Goal: Task Accomplishment & Management: Use online tool/utility

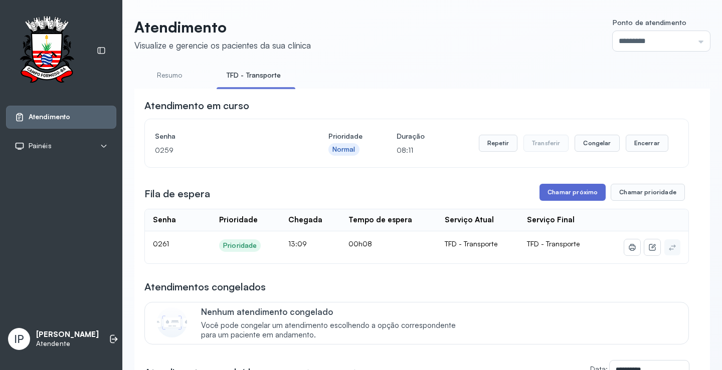
click at [568, 194] on button "Chamar próximo" at bounding box center [572, 192] width 66 height 17
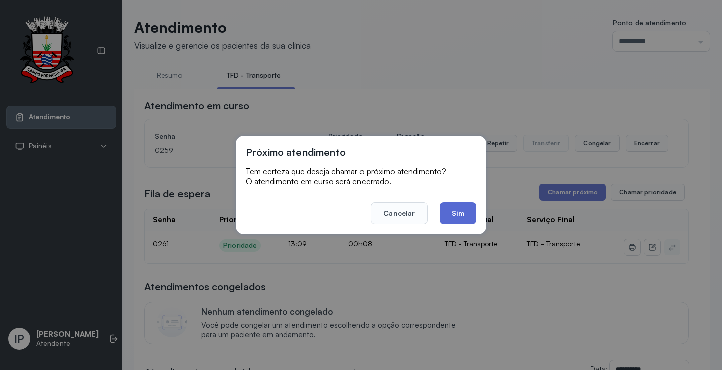
click at [450, 219] on button "Sim" at bounding box center [458, 214] width 37 height 22
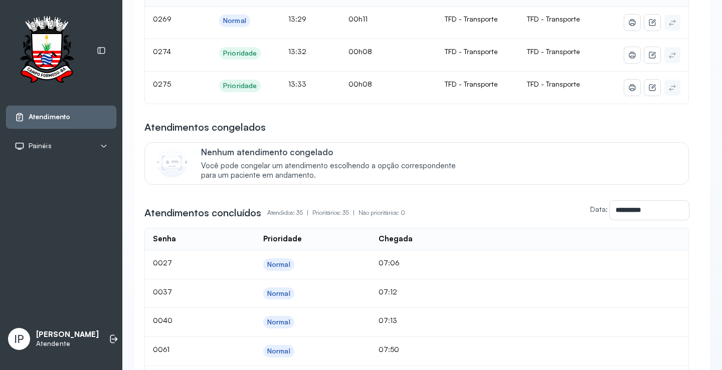
scroll to position [100, 0]
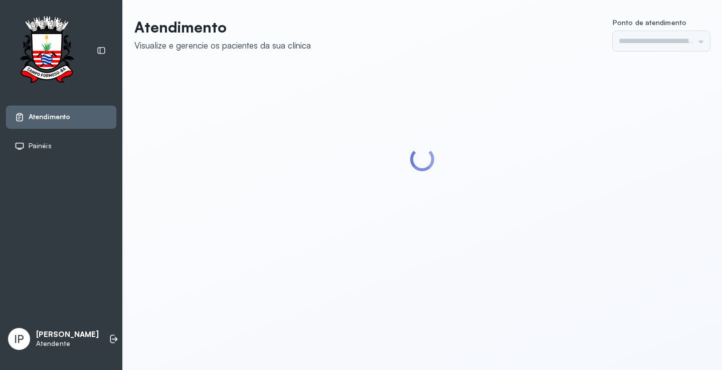
type input "*********"
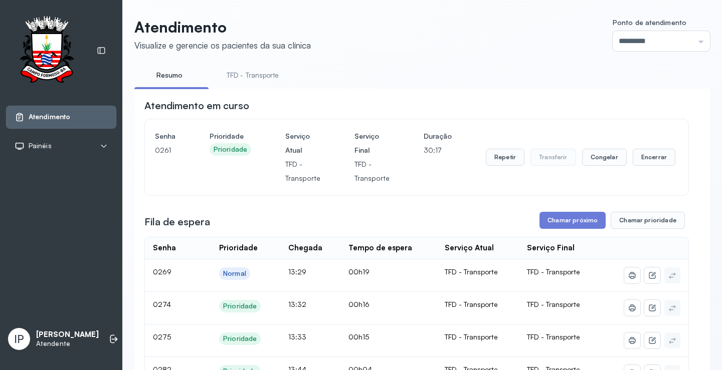
click at [242, 80] on link "TFD - Transporte" at bounding box center [253, 75] width 72 height 17
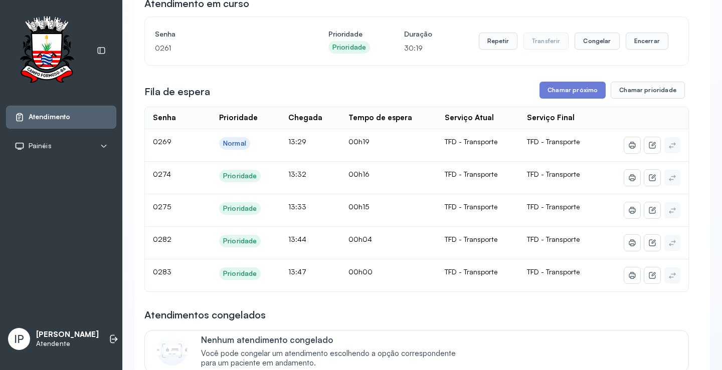
scroll to position [100, 0]
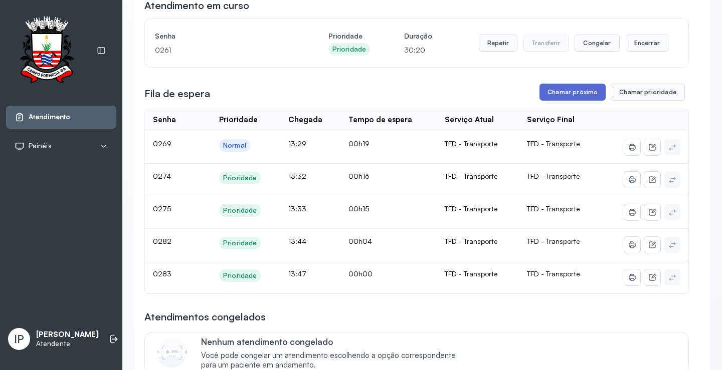
click at [556, 99] on button "Chamar próximo" at bounding box center [572, 92] width 66 height 17
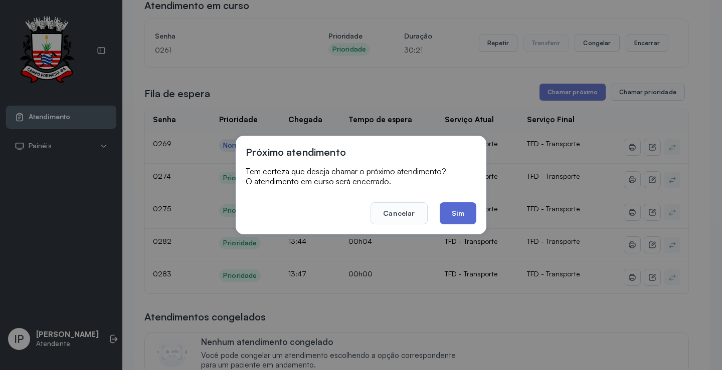
click at [466, 214] on button "Sim" at bounding box center [458, 214] width 37 height 22
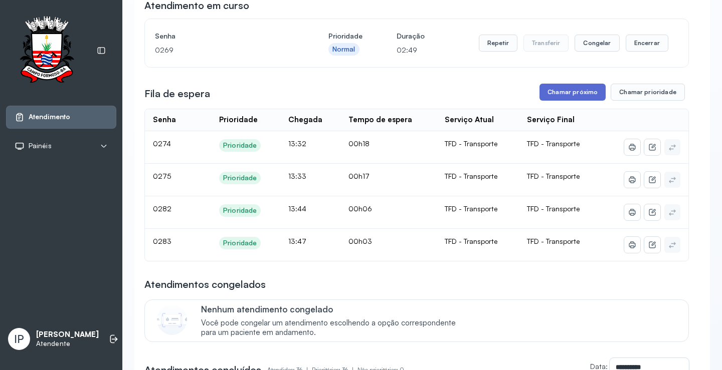
click at [559, 95] on button "Chamar próximo" at bounding box center [572, 92] width 66 height 17
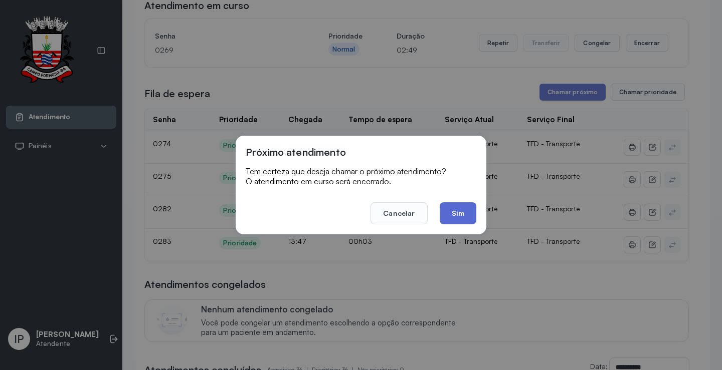
click at [459, 210] on button "Sim" at bounding box center [458, 214] width 37 height 22
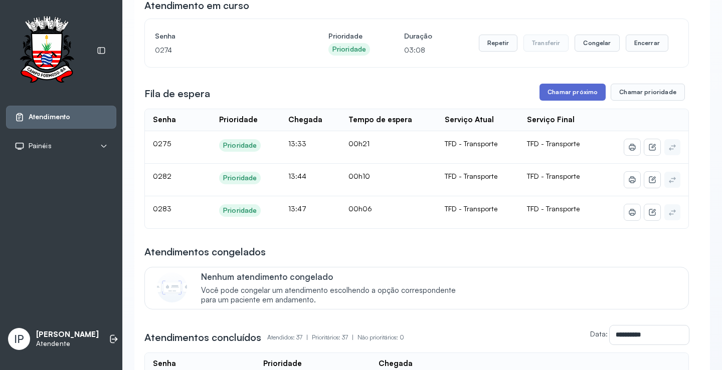
click at [561, 95] on button "Chamar próximo" at bounding box center [572, 92] width 66 height 17
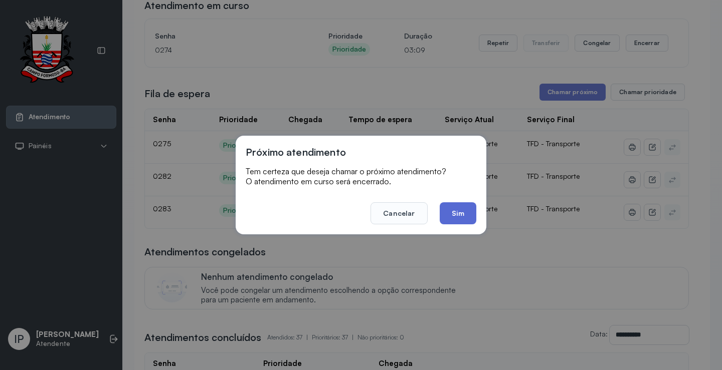
click at [441, 211] on button "Sim" at bounding box center [458, 214] width 37 height 22
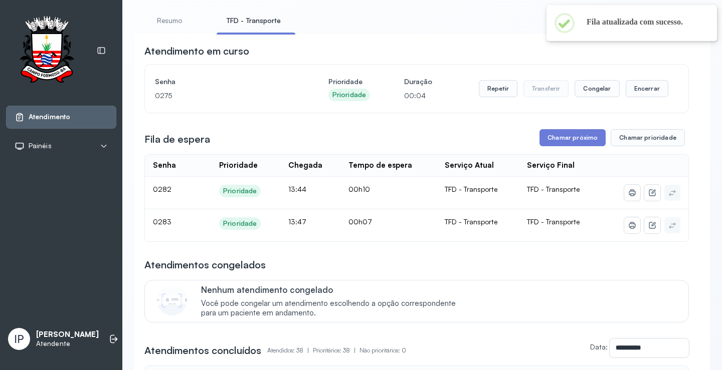
scroll to position [0, 0]
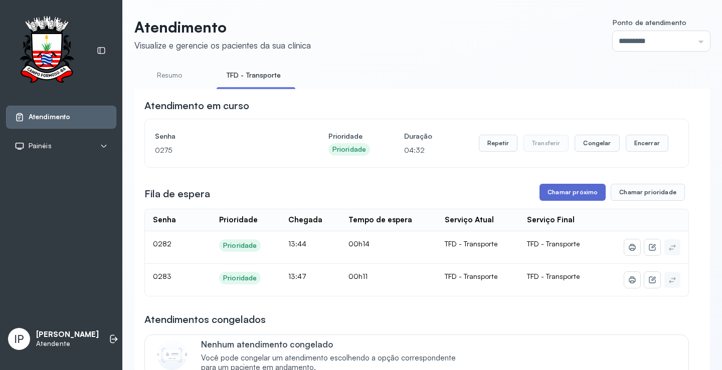
click at [584, 199] on button "Chamar próximo" at bounding box center [572, 192] width 66 height 17
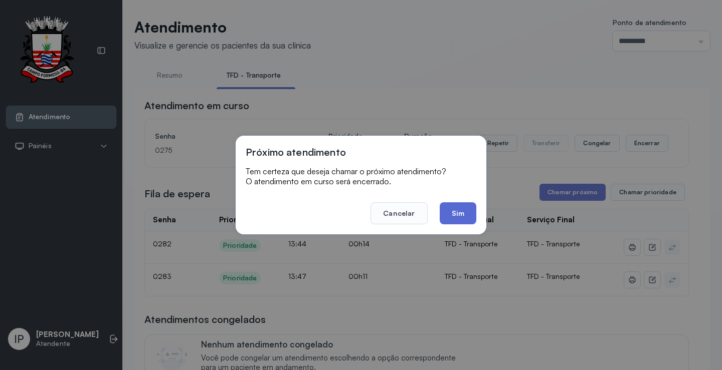
click at [466, 208] on button "Sim" at bounding box center [458, 214] width 37 height 22
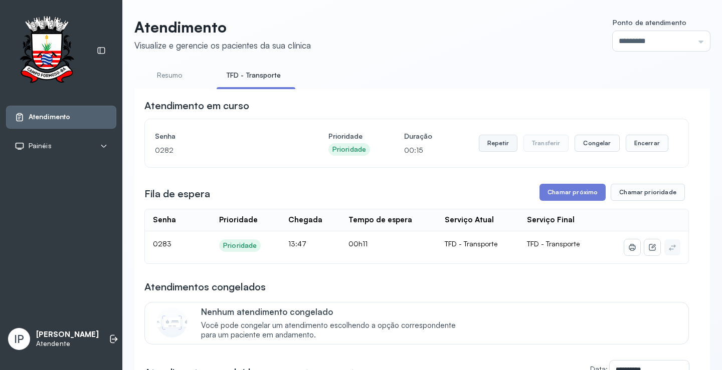
click at [479, 147] on button "Repetir" at bounding box center [498, 143] width 39 height 17
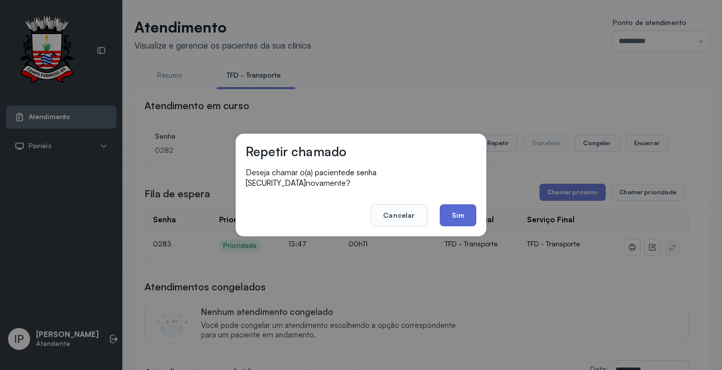
click at [453, 206] on button "Sim" at bounding box center [458, 216] width 37 height 22
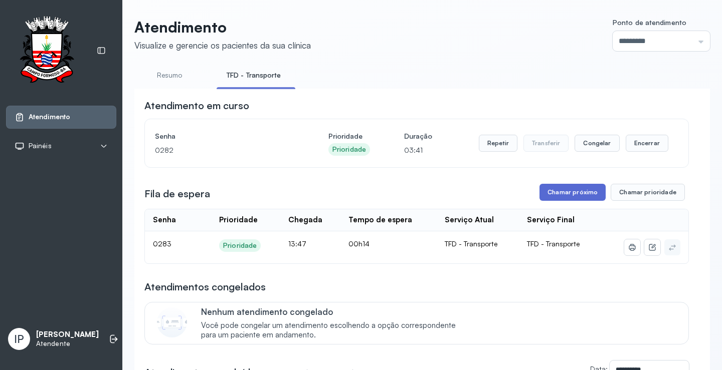
click at [545, 196] on button "Chamar próximo" at bounding box center [572, 192] width 66 height 17
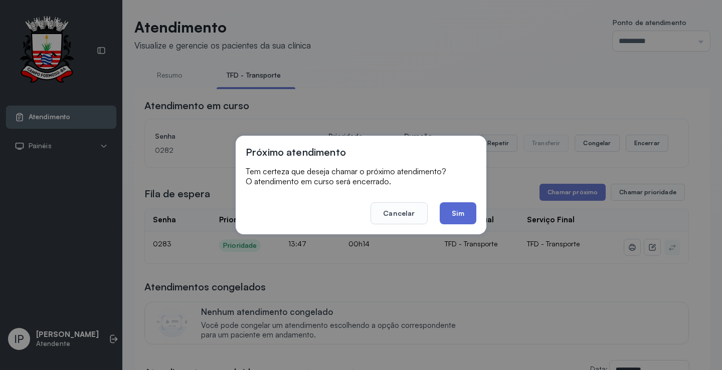
click at [458, 213] on button "Sim" at bounding box center [458, 214] width 37 height 22
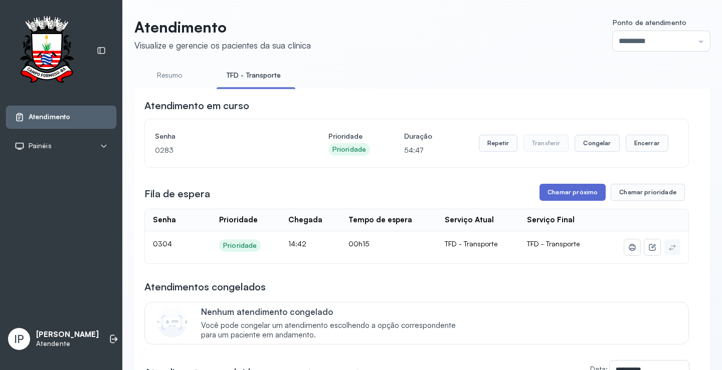
click at [571, 196] on button "Chamar próximo" at bounding box center [572, 192] width 66 height 17
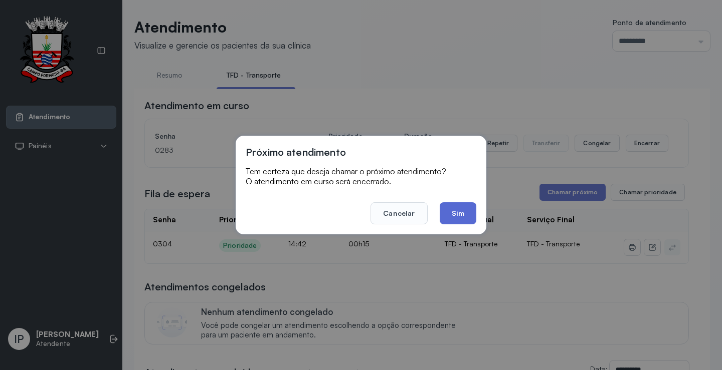
click at [468, 205] on button "Sim" at bounding box center [458, 214] width 37 height 22
